Goal: Information Seeking & Learning: Find specific fact

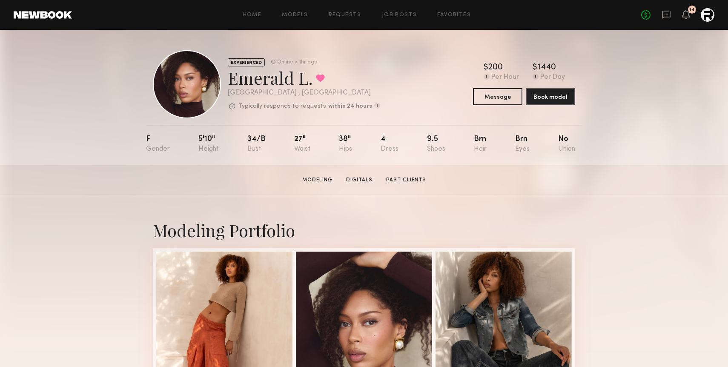
click at [381, 138] on div "4" at bounding box center [390, 143] width 18 height 17
click at [292, 137] on div "F 5'10" 34/b 27" 38" 4 9.5 Brn Brn No" at bounding box center [360, 145] width 429 height 40
click at [294, 137] on div "27"" at bounding box center [302, 143] width 16 height 17
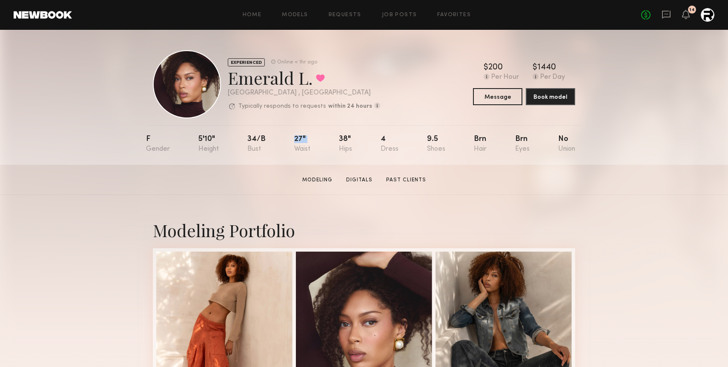
click at [294, 137] on div "27"" at bounding box center [302, 143] width 16 height 17
click at [301, 136] on div "27"" at bounding box center [302, 143] width 16 height 17
drag, startPoint x: 300, startPoint y: 138, endPoint x: 293, endPoint y: 138, distance: 7.2
click at [293, 138] on nb-model-profile-props "F 5'10" 34/b 27" 38" 4 9.5 Brn Brn No" at bounding box center [364, 145] width 436 height 40
click at [294, 138] on div "27"" at bounding box center [302, 143] width 16 height 17
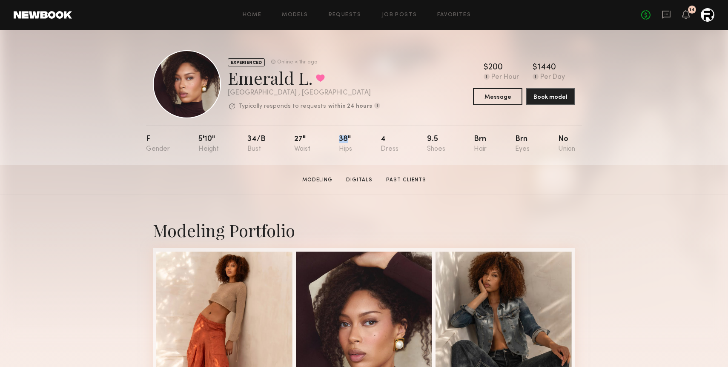
drag, startPoint x: 346, startPoint y: 139, endPoint x: 334, endPoint y: 138, distance: 11.5
click at [334, 138] on nb-model-profile-props "F 5'10" 34/b 27" 38" 4 9.5 Brn Brn No" at bounding box center [364, 145] width 436 height 40
